Goal: Task Accomplishment & Management: Manage account settings

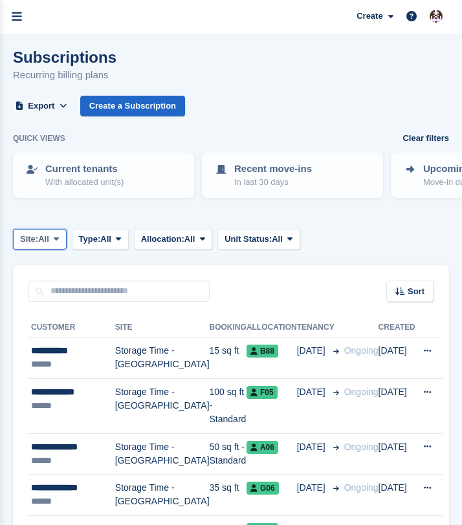
click at [59, 246] on button "Site: All" at bounding box center [40, 239] width 54 height 21
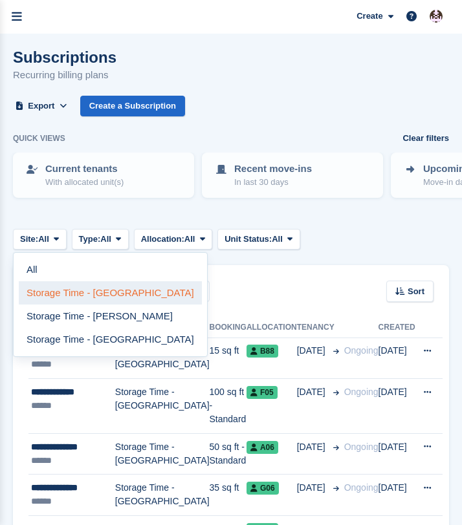
click at [64, 288] on link "Storage Time - [GEOGRAPHIC_DATA]" at bounding box center [110, 292] width 183 height 23
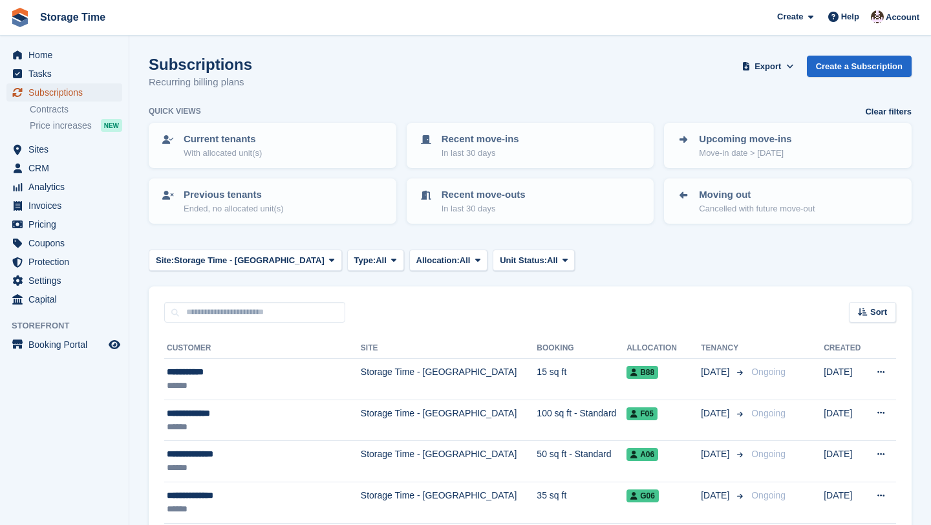
click at [69, 94] on span "Subscriptions" at bounding box center [67, 92] width 78 height 18
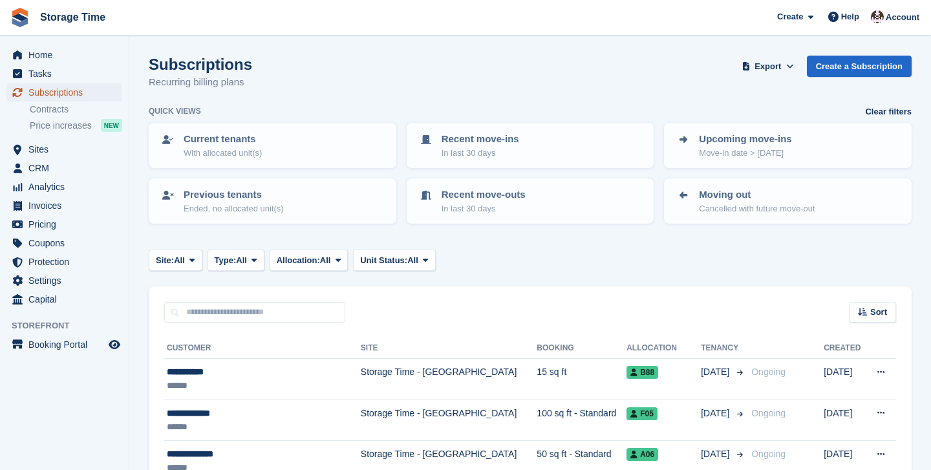
click at [57, 91] on span "Subscriptions" at bounding box center [67, 92] width 78 height 18
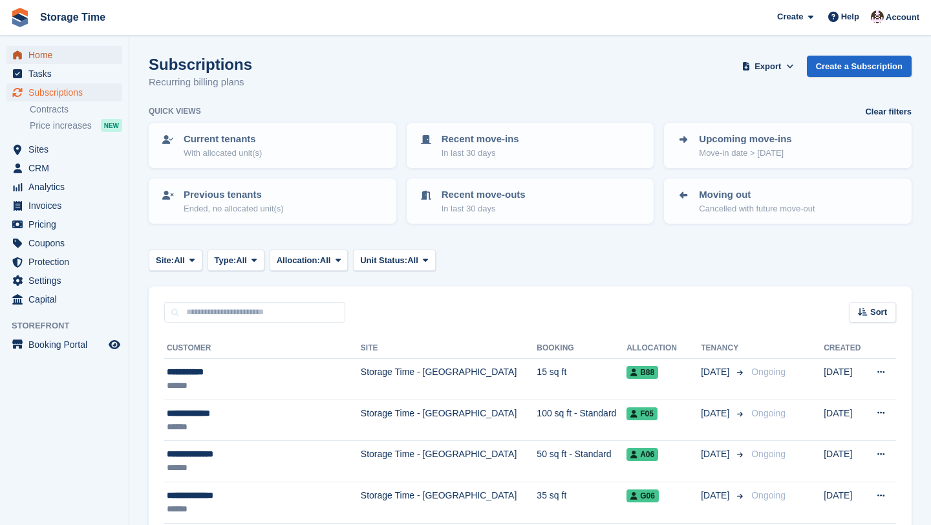
click at [39, 58] on span "Home" at bounding box center [67, 55] width 78 height 18
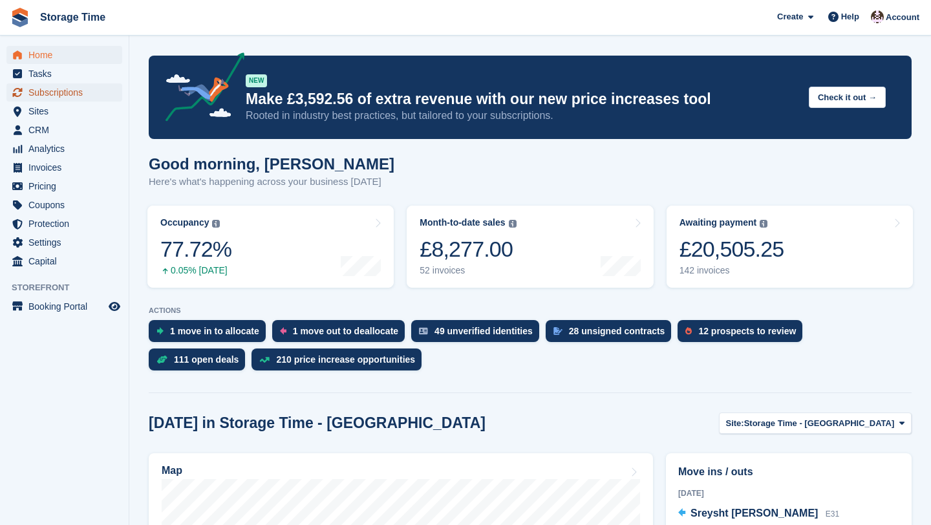
click at [47, 97] on span "Subscriptions" at bounding box center [67, 92] width 78 height 18
click at [47, 110] on span "Sites" at bounding box center [67, 111] width 78 height 18
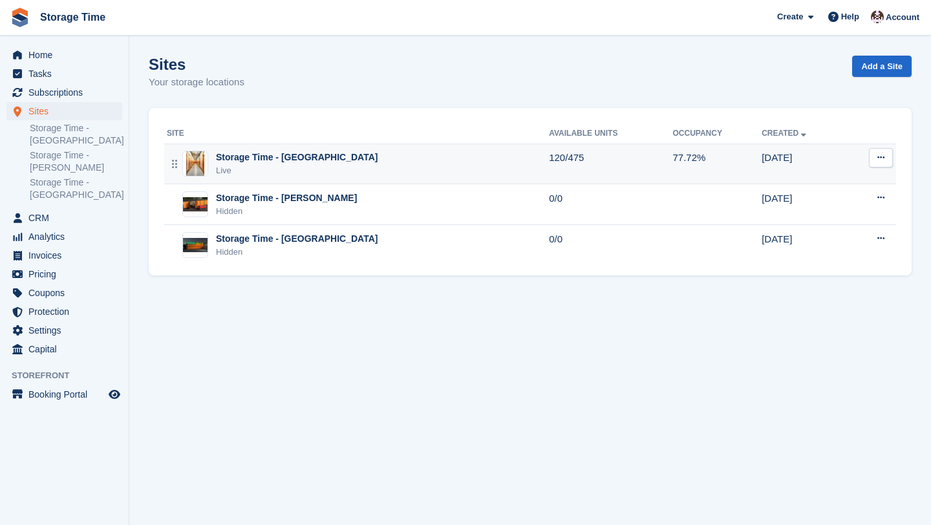
click at [330, 169] on div "Storage Time - Stockport Live" at bounding box center [358, 164] width 382 height 27
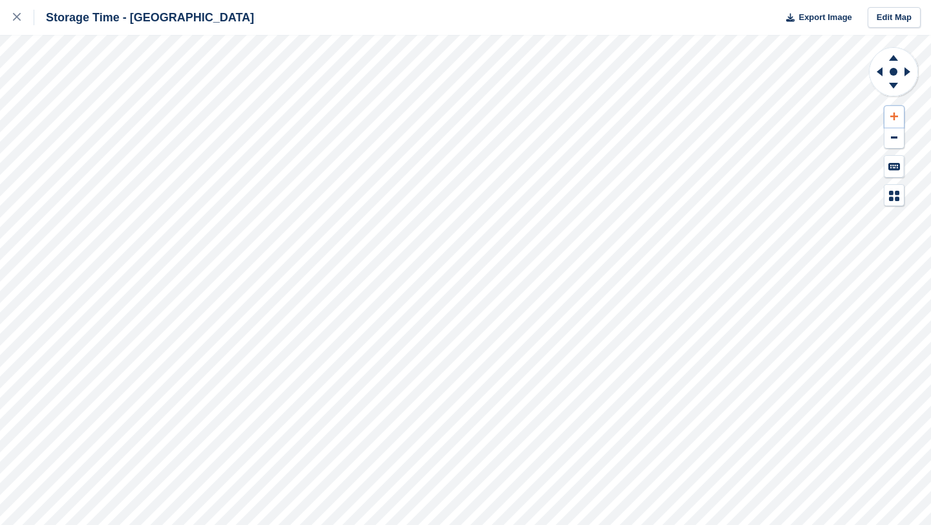
click at [895, 114] on icon at bounding box center [894, 116] width 8 height 9
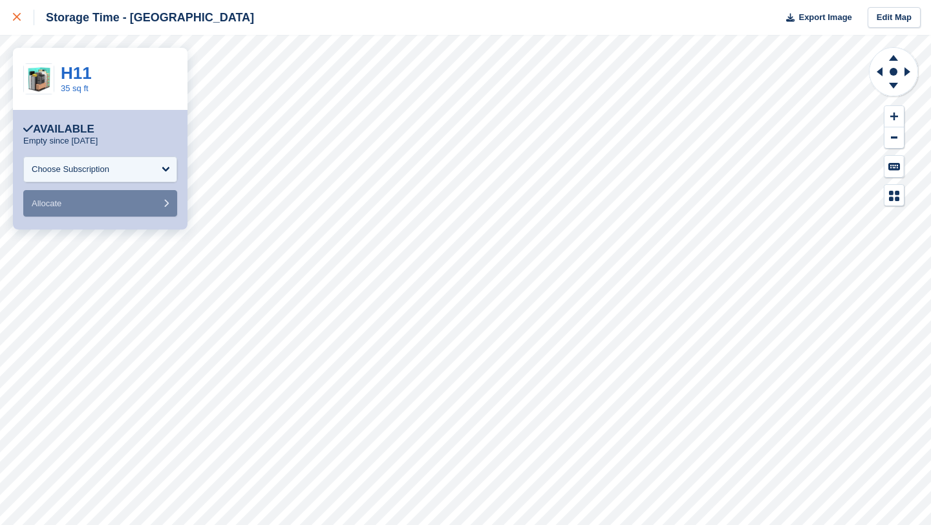
click at [12, 13] on link at bounding box center [17, 17] width 34 height 35
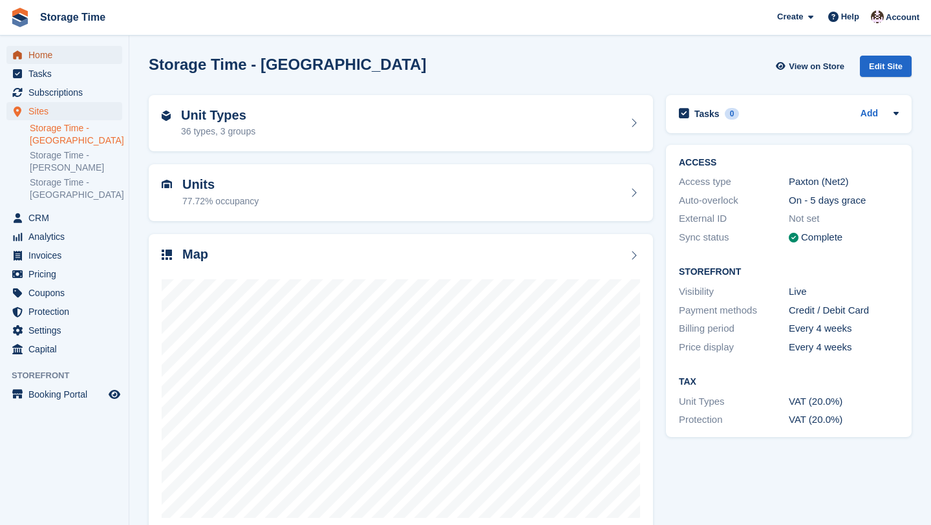
click at [43, 53] on span "Home" at bounding box center [67, 55] width 78 height 18
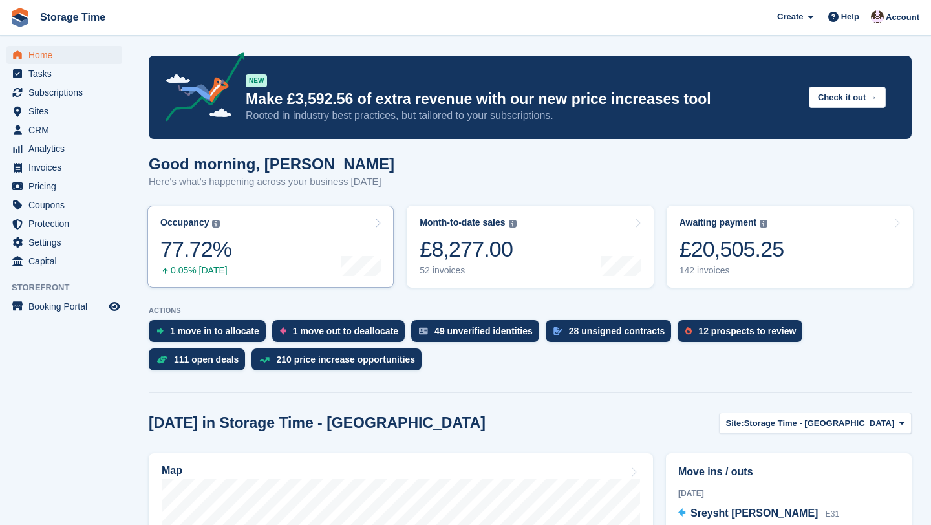
click at [237, 241] on link "Occupancy The percentage of all currently allocated units in terms of area. Inc…" at bounding box center [270, 247] width 246 height 82
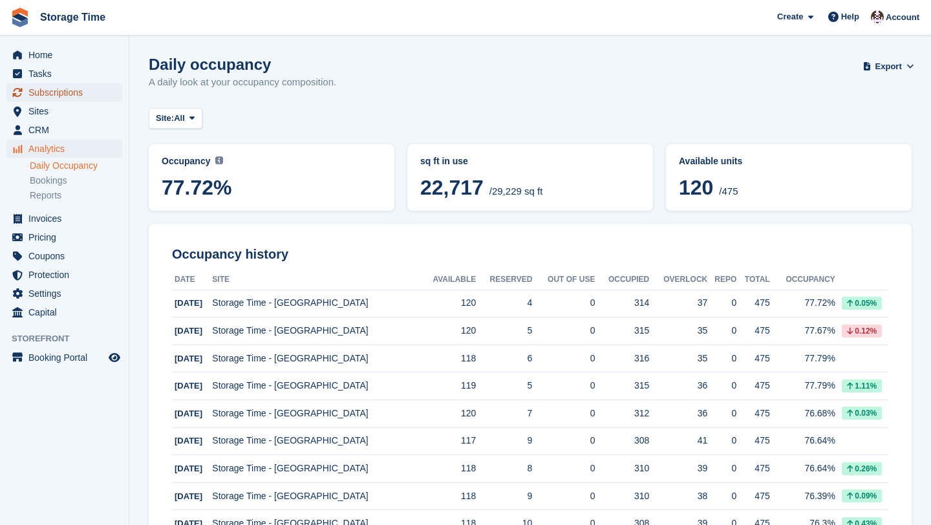
click at [64, 96] on span "Subscriptions" at bounding box center [67, 92] width 78 height 18
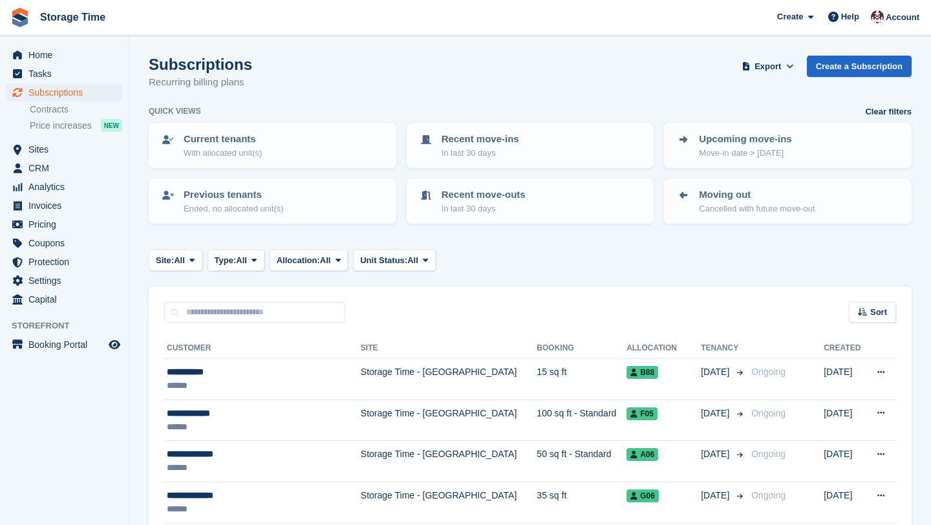
click at [445, 81] on div "Subscriptions Recurring billing plans Export Export Subscriptions Export a CSV …" at bounding box center [530, 81] width 763 height 50
click at [422, 57] on div "Subscriptions Recurring billing plans Export Export Subscriptions Export a CSV …" at bounding box center [530, 81] width 763 height 50
click at [508, 75] on div "Subscriptions Recurring billing plans Export Export Subscriptions Export a CSV …" at bounding box center [530, 81] width 763 height 50
click at [524, 80] on div "Subscriptions Recurring billing plans Export Export Subscriptions Export a CSV …" at bounding box center [530, 81] width 763 height 50
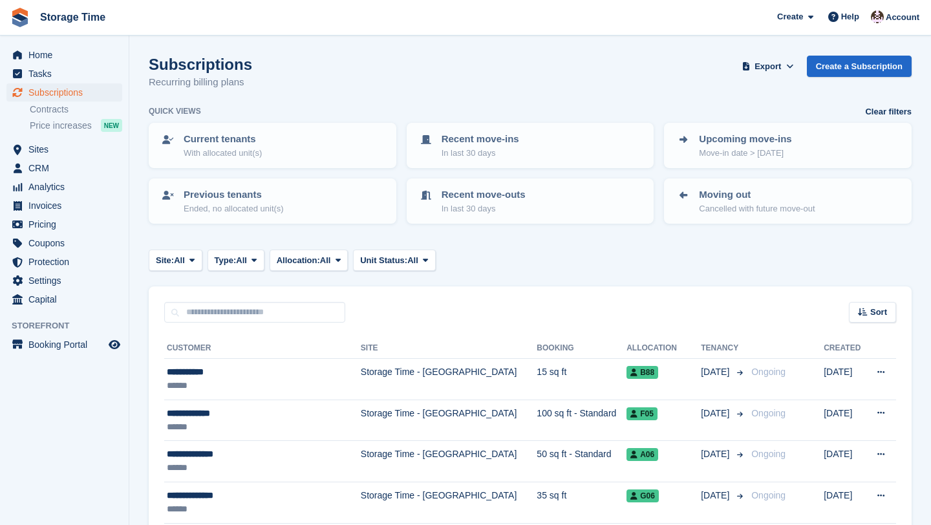
click at [544, 92] on div "Subscriptions Recurring billing plans Export Export Subscriptions Export a CSV …" at bounding box center [530, 81] width 763 height 50
click at [58, 84] on span "Subscriptions" at bounding box center [67, 92] width 78 height 18
click at [47, 209] on span "Invoices" at bounding box center [67, 206] width 78 height 18
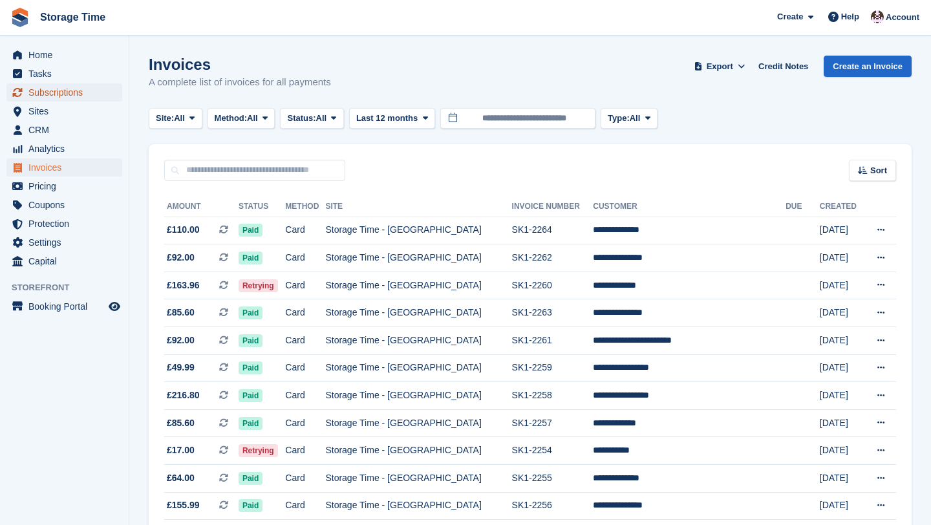
click at [74, 99] on span "Subscriptions" at bounding box center [67, 92] width 78 height 18
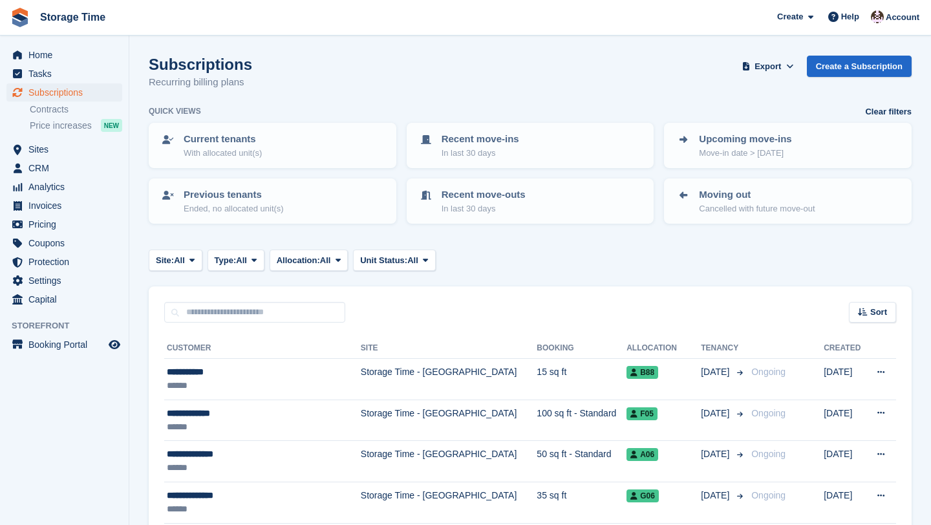
click at [387, 96] on div "Subscriptions Recurring billing plans Export Export Subscriptions Export a CSV …" at bounding box center [530, 81] width 763 height 50
click at [425, 56] on div "Subscriptions Recurring billing plans Export Export Subscriptions Export a CSV …" at bounding box center [530, 81] width 763 height 50
click at [453, 57] on div "Subscriptions Recurring billing plans Export Export Subscriptions Export a CSV …" at bounding box center [530, 81] width 763 height 50
click at [577, 257] on div "Site: All All Storage Time - Stockport Storage Time - Sharston Storage Time - M…" at bounding box center [530, 260] width 763 height 21
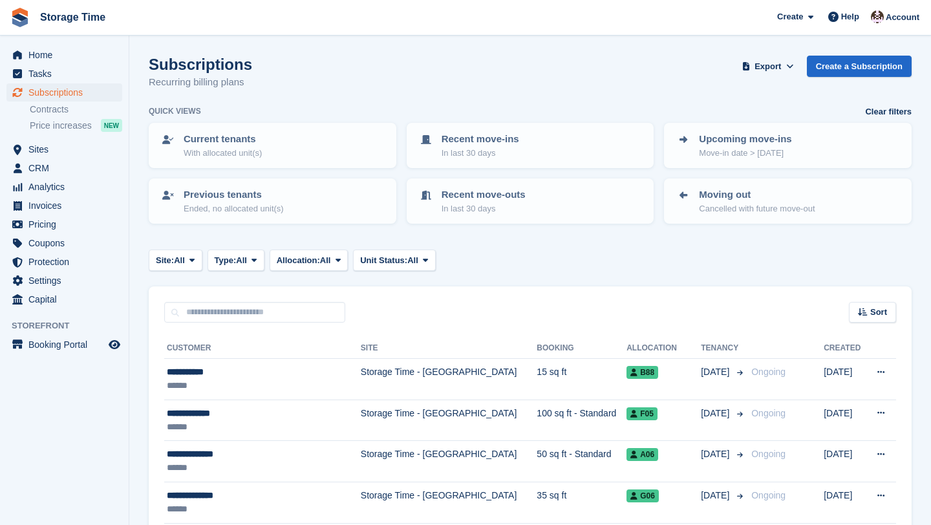
click at [577, 257] on div "Site: All All Storage Time - Stockport Storage Time - Sharston Storage Time - M…" at bounding box center [530, 260] width 763 height 21
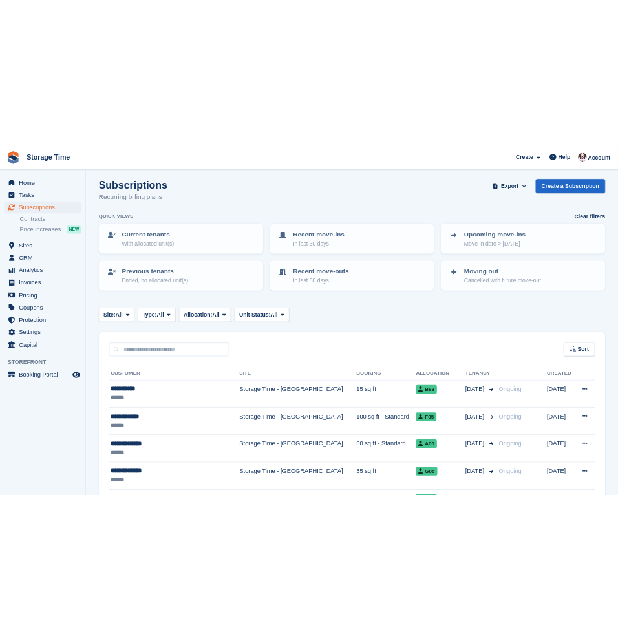
scroll to position [6, 0]
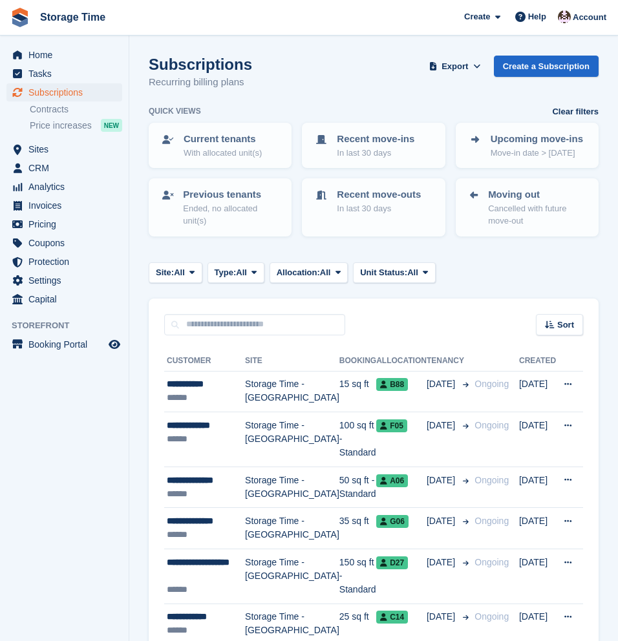
scroll to position [6, 0]
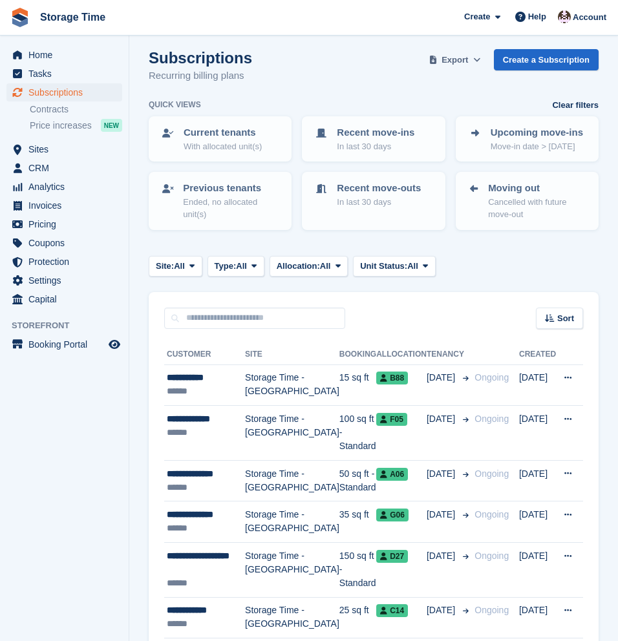
click at [458, 61] on span "Export" at bounding box center [455, 60] width 27 height 13
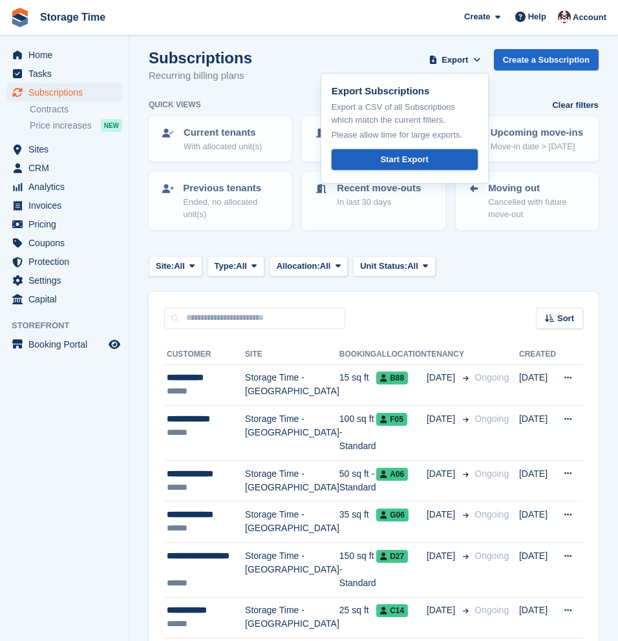
click at [412, 160] on div "Start Export" at bounding box center [404, 159] width 48 height 13
click at [53, 209] on span "Invoices" at bounding box center [67, 206] width 78 height 18
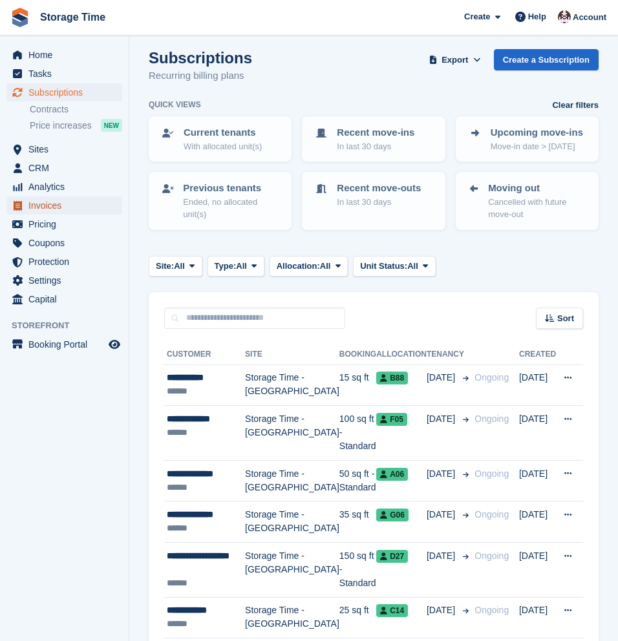
click at [53, 209] on span "Invoices" at bounding box center [67, 206] width 78 height 18
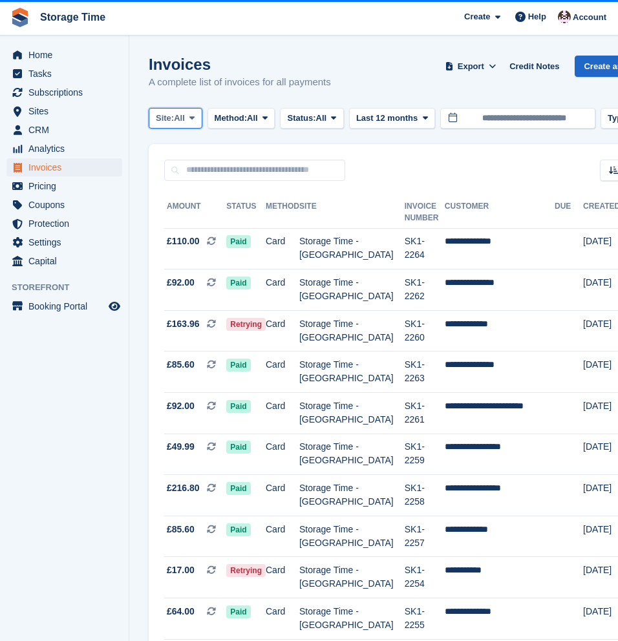
click at [189, 119] on button "Site: All" at bounding box center [176, 118] width 54 height 21
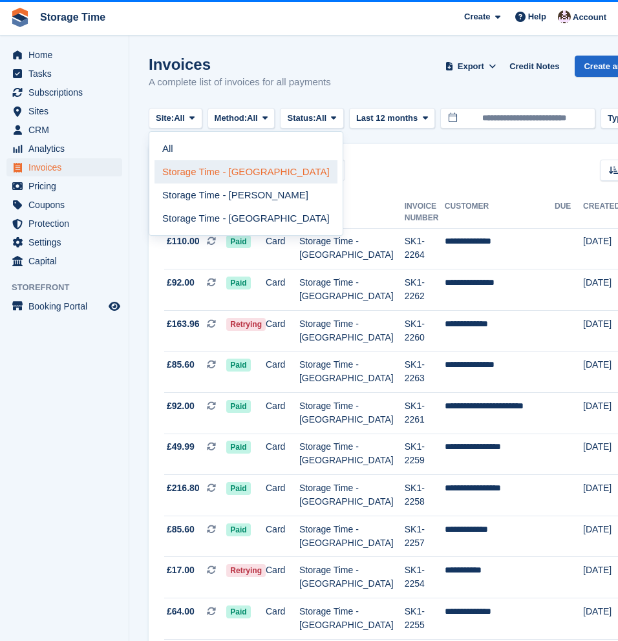
click at [211, 172] on link "Storage Time - [GEOGRAPHIC_DATA]" at bounding box center [246, 171] width 183 height 23
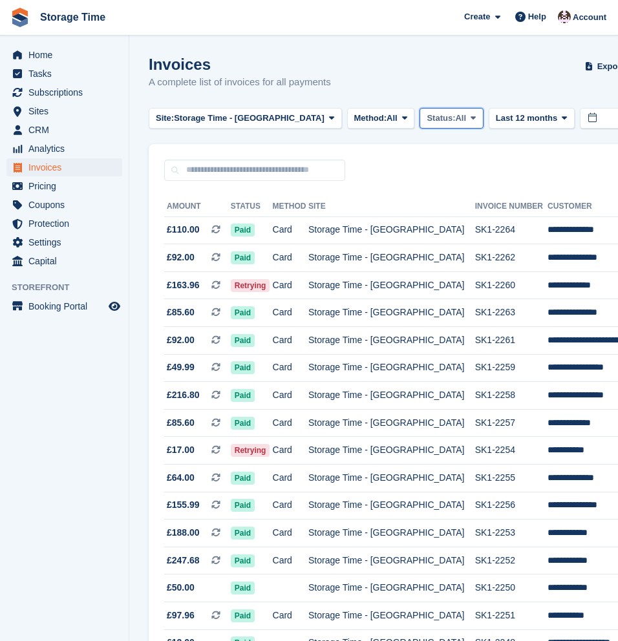
click at [455, 124] on span "All" at bounding box center [460, 118] width 11 height 13
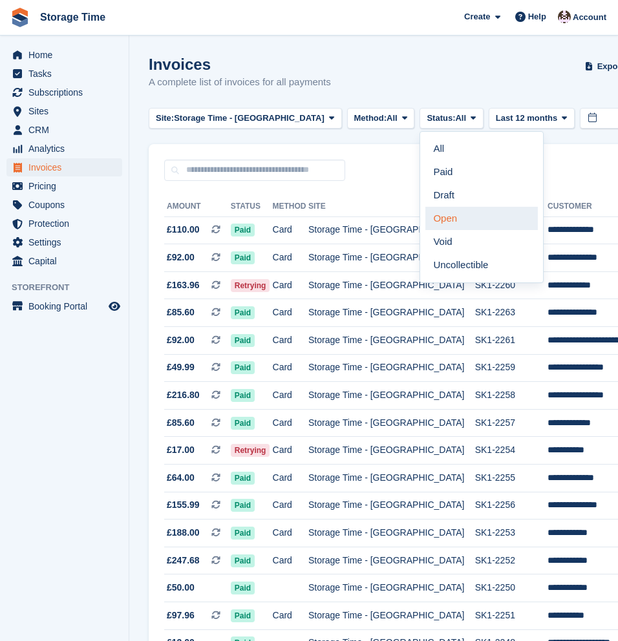
click at [425, 224] on link "Open" at bounding box center [481, 218] width 112 height 23
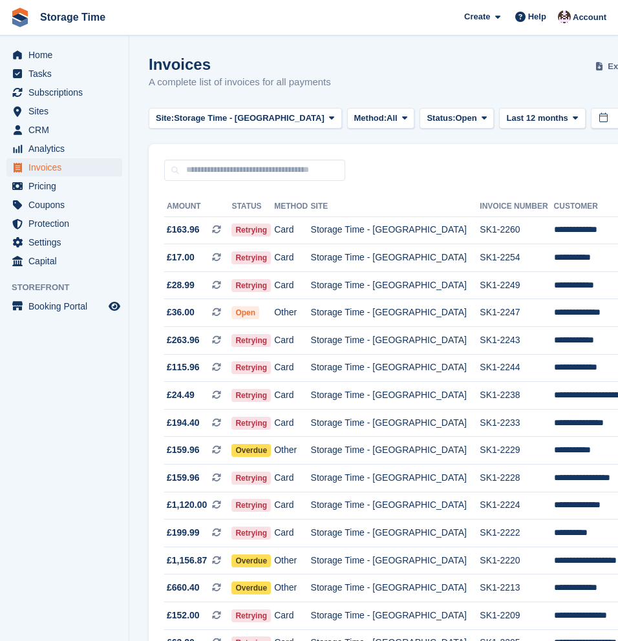
click at [593, 58] on button "Export" at bounding box center [621, 66] width 57 height 21
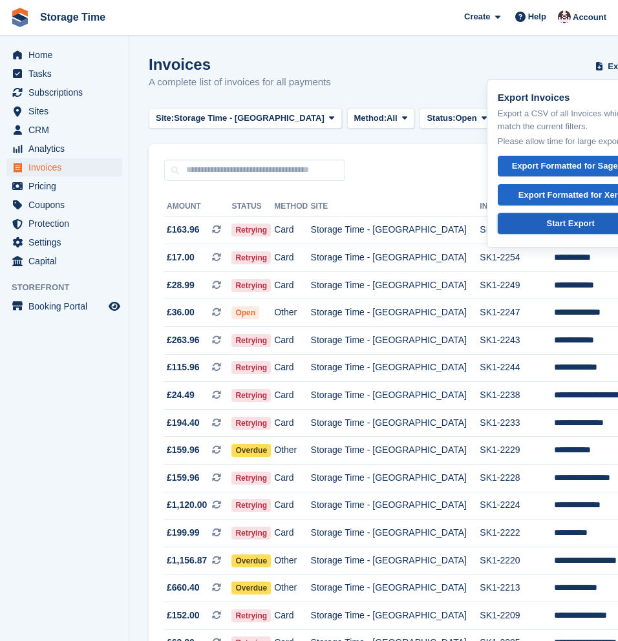
click at [547, 226] on div "Start Export" at bounding box center [571, 223] width 48 height 13
